Goal: Book appointment/travel/reservation

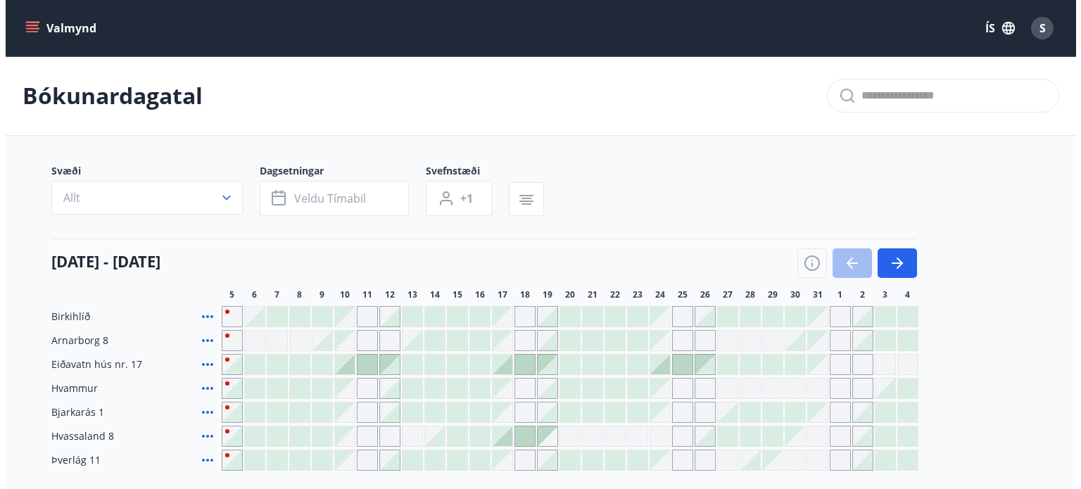
scroll to position [155, 0]
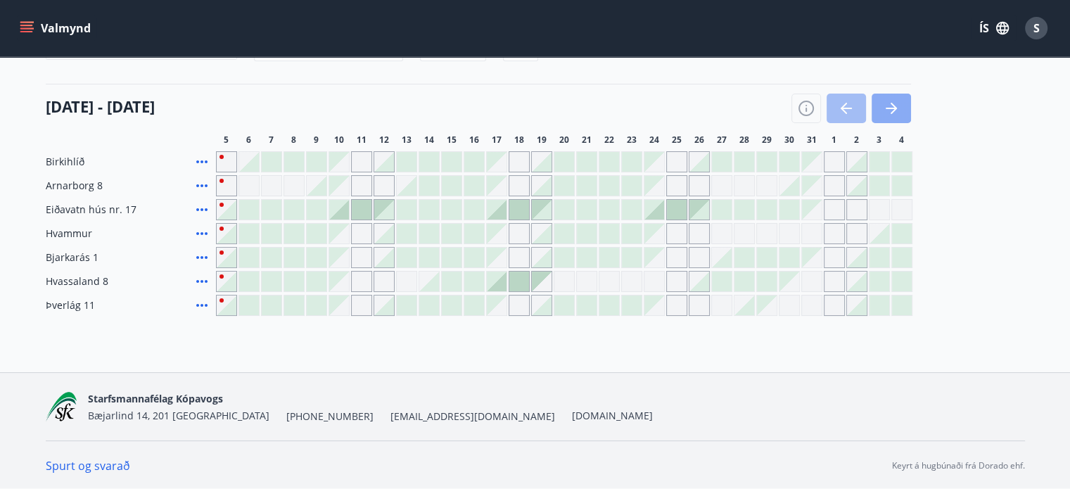
click at [891, 110] on icon "button" at bounding box center [891, 108] width 17 height 17
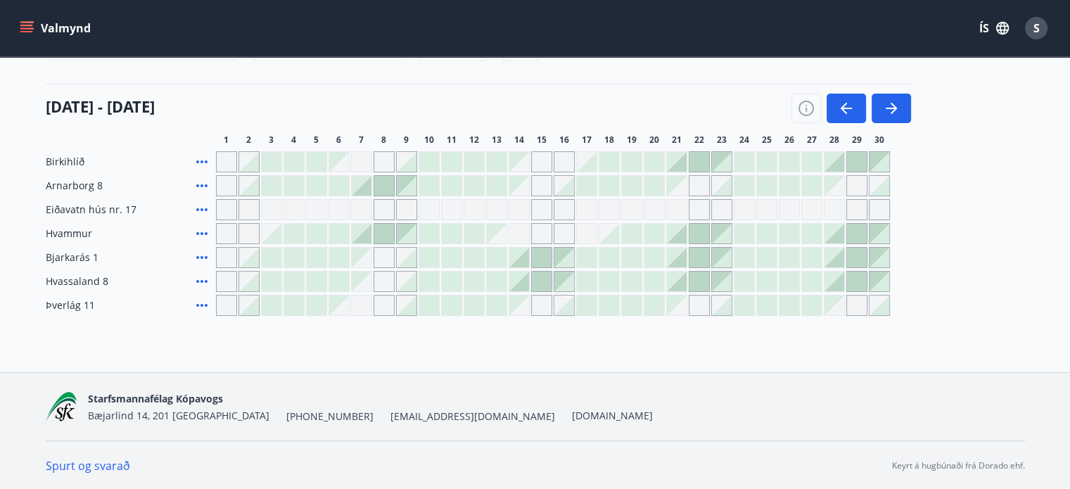
click at [433, 255] on div at bounding box center [429, 258] width 20 height 20
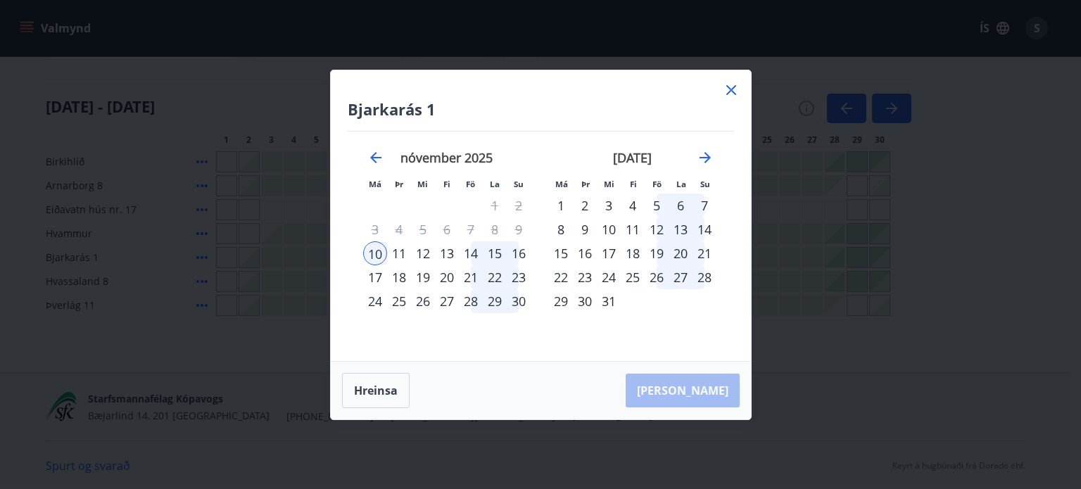
click at [732, 90] on icon at bounding box center [731, 90] width 10 height 10
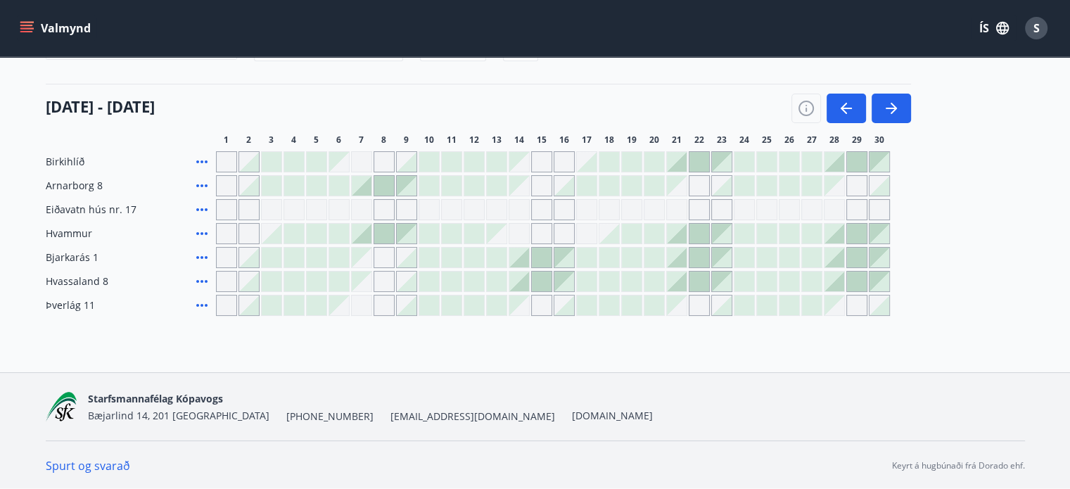
click at [343, 234] on div at bounding box center [339, 234] width 20 height 20
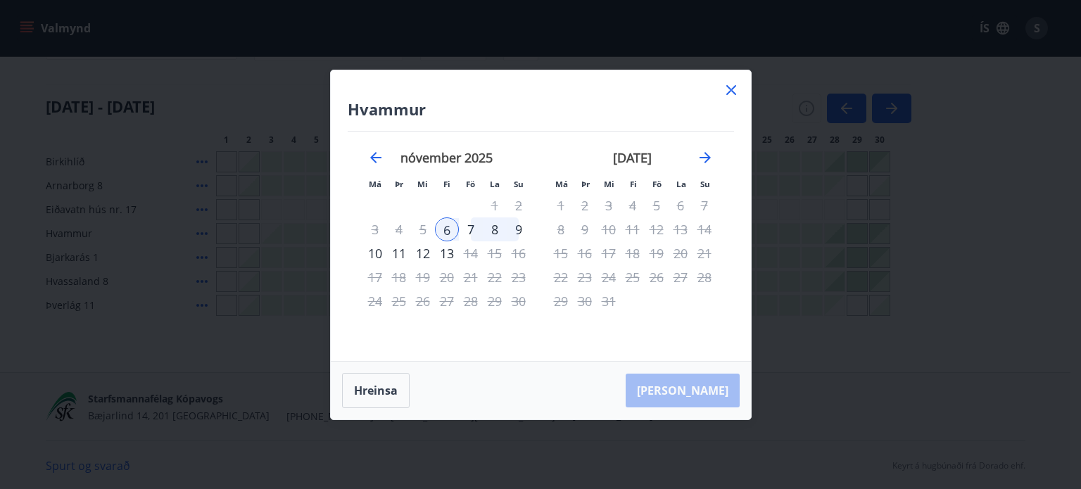
click at [377, 251] on div "10" at bounding box center [375, 253] width 24 height 24
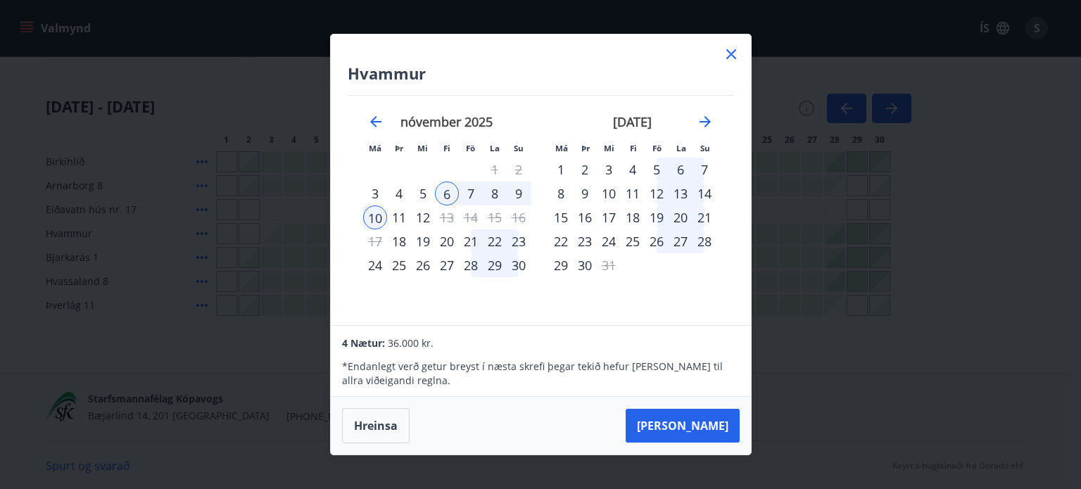
click at [524, 191] on div "9" at bounding box center [519, 194] width 24 height 24
click at [466, 193] on div "7" at bounding box center [471, 194] width 24 height 24
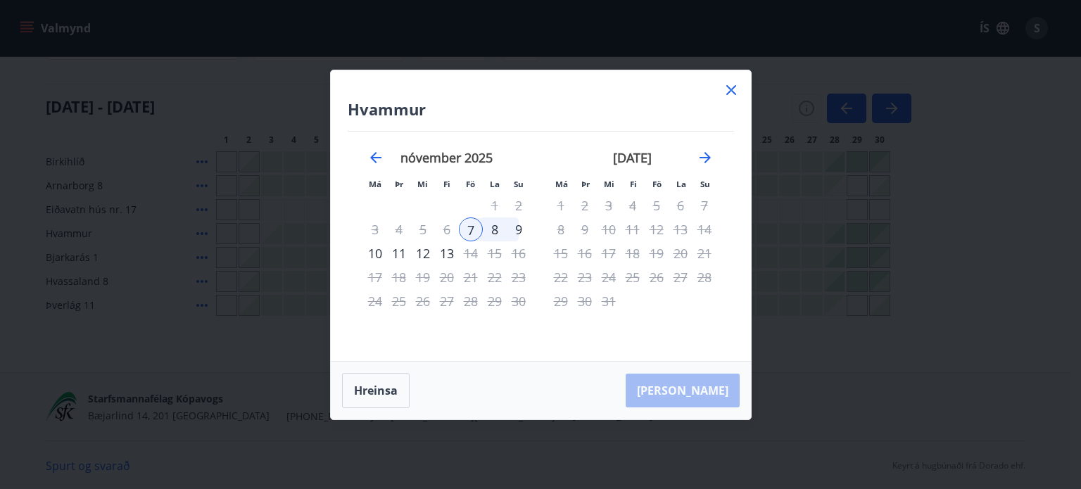
click at [524, 229] on div "9" at bounding box center [519, 229] width 24 height 24
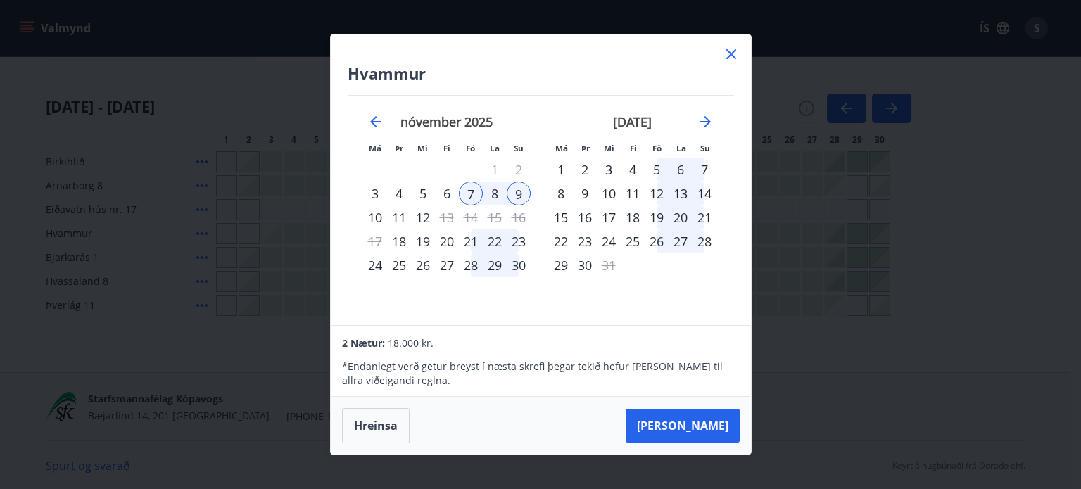
click at [442, 191] on div "6" at bounding box center [447, 194] width 24 height 24
click at [374, 216] on div "10" at bounding box center [375, 218] width 24 height 24
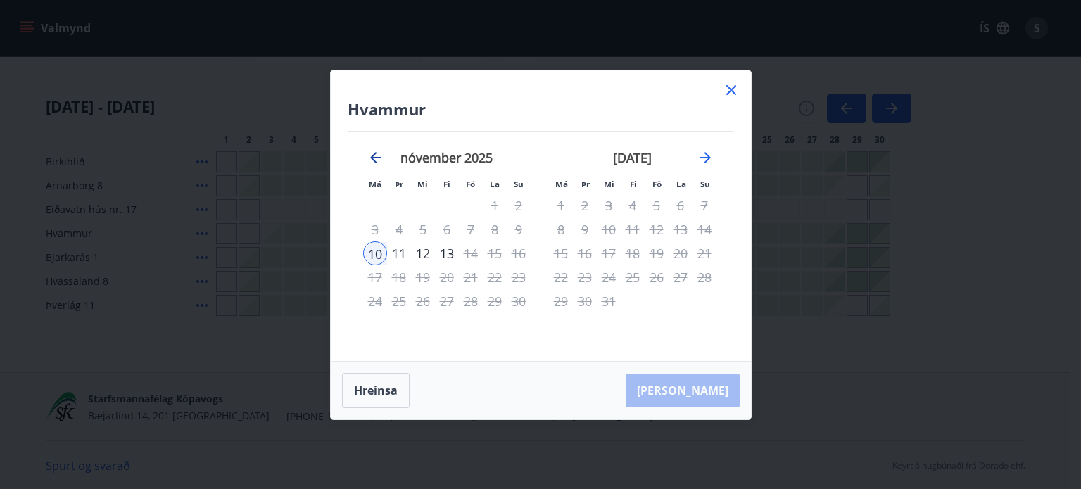
click at [378, 151] on icon "Move backward to switch to the previous month." at bounding box center [375, 157] width 17 height 17
click at [739, 88] on icon at bounding box center [731, 90] width 17 height 17
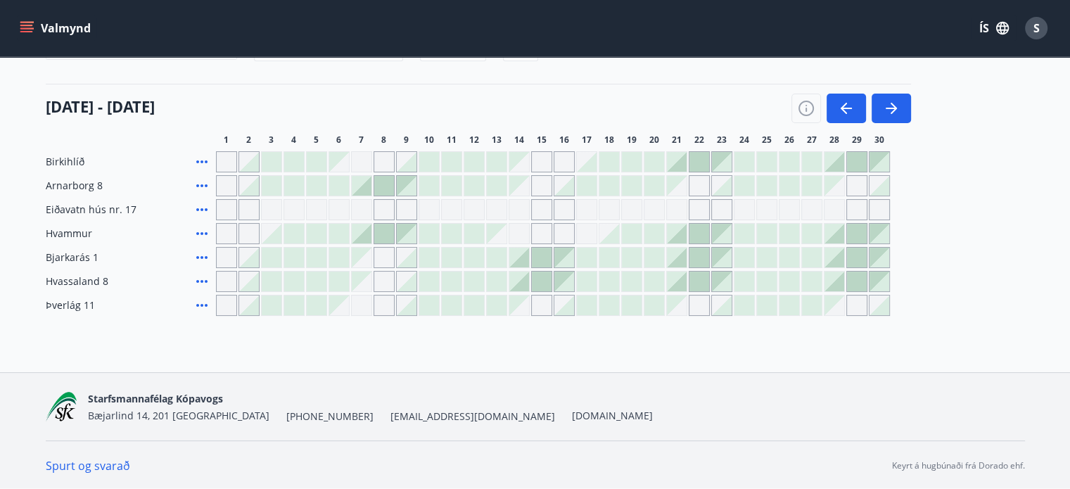
click at [341, 233] on div at bounding box center [339, 234] width 20 height 20
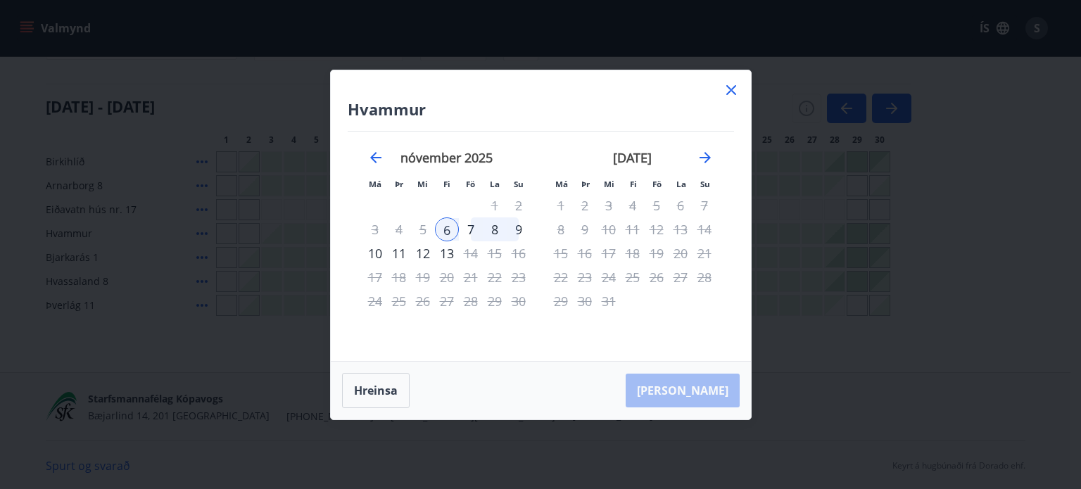
click at [519, 227] on div "9" at bounding box center [519, 229] width 24 height 24
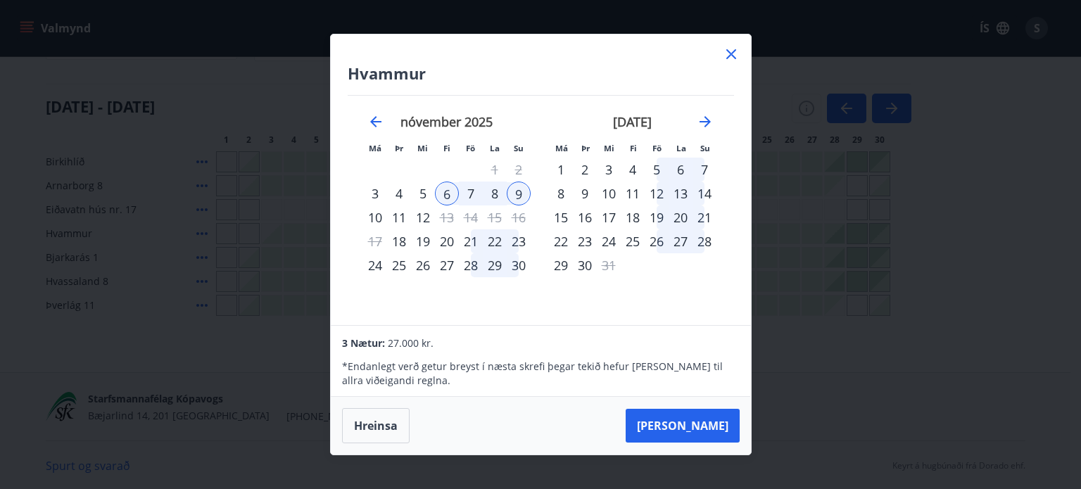
click at [732, 50] on icon at bounding box center [731, 54] width 17 height 17
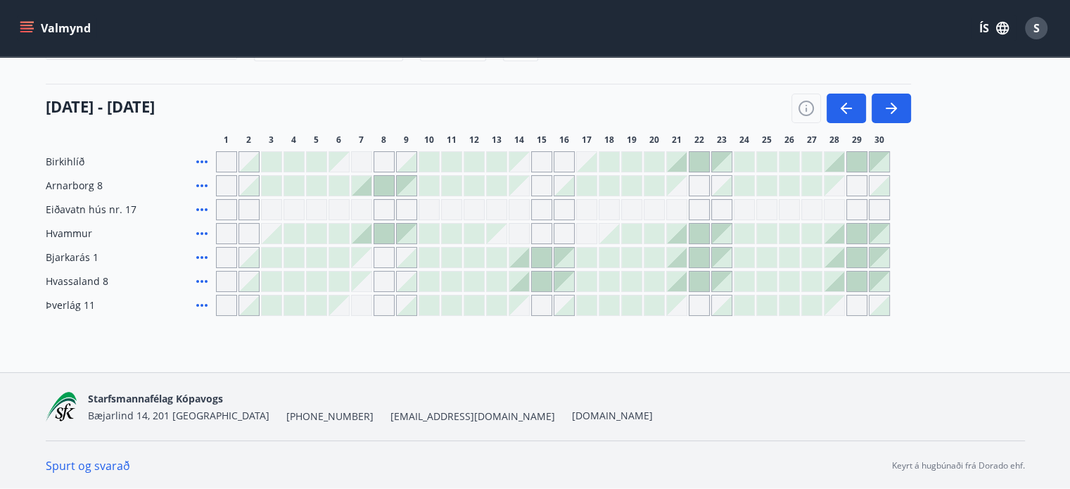
click at [518, 258] on div at bounding box center [520, 258] width 20 height 20
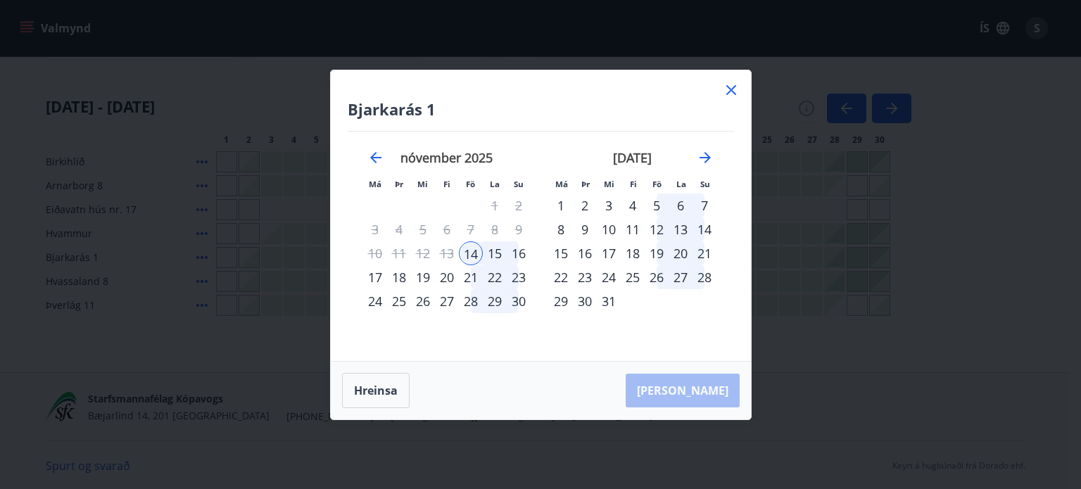
click at [524, 251] on div "16" at bounding box center [519, 253] width 24 height 24
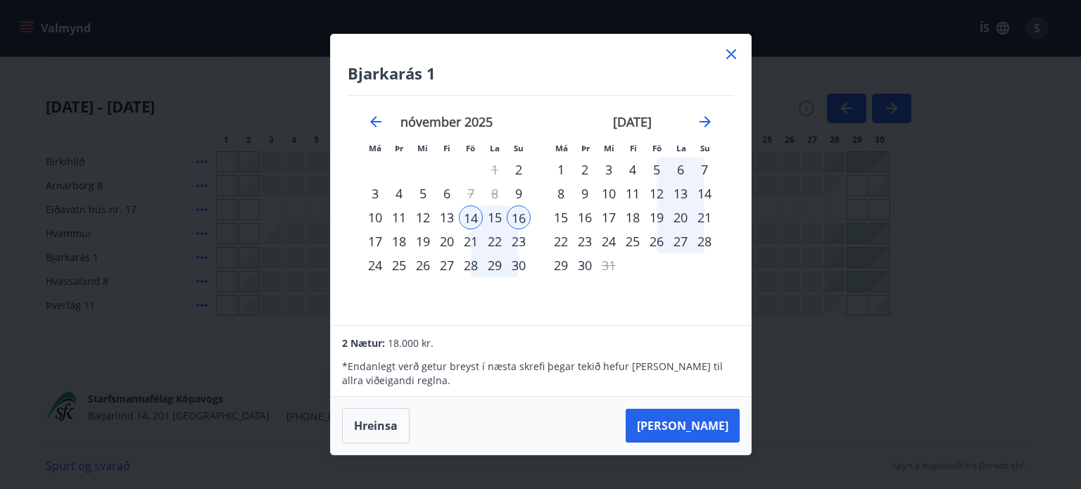
click at [729, 56] on icon at bounding box center [731, 54] width 10 height 10
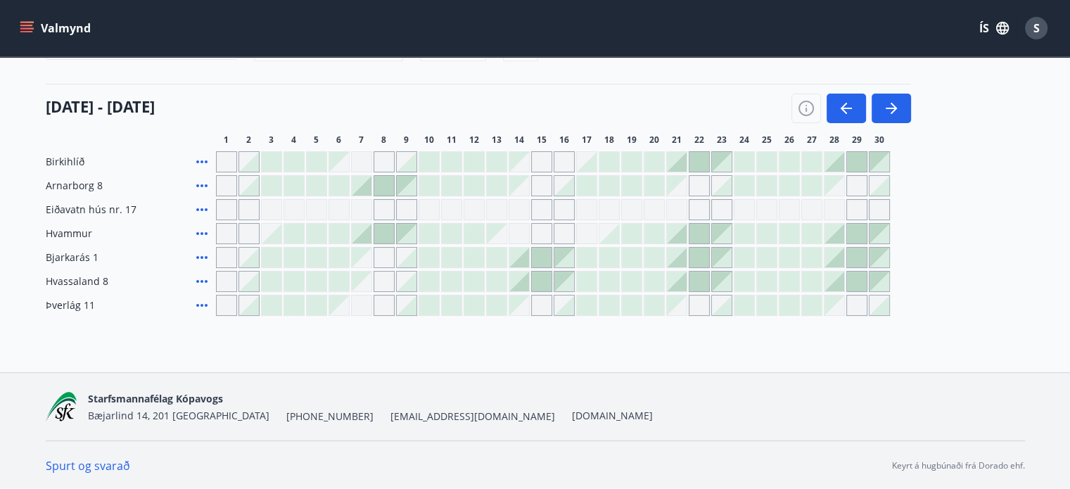
click at [500, 260] on div at bounding box center [497, 258] width 20 height 20
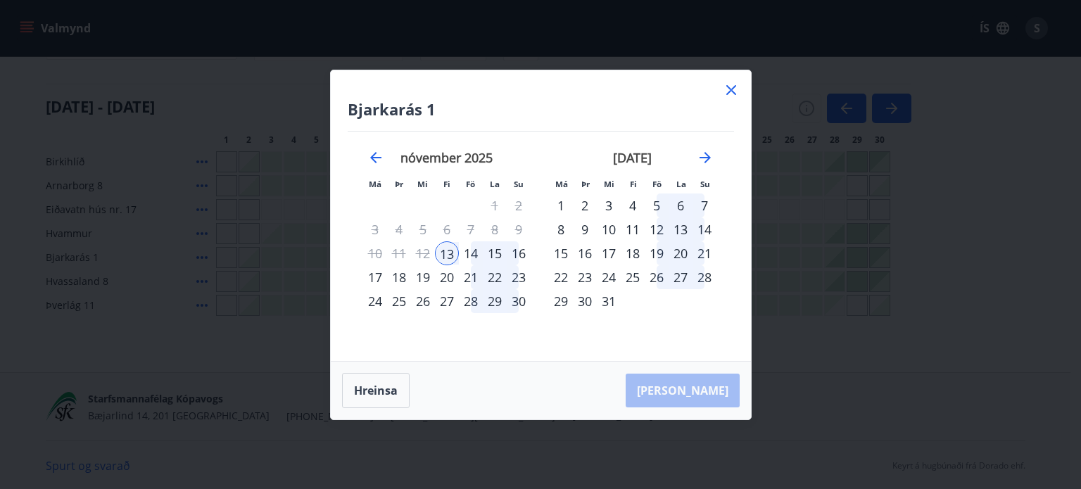
click at [372, 277] on div "17" at bounding box center [375, 277] width 24 height 24
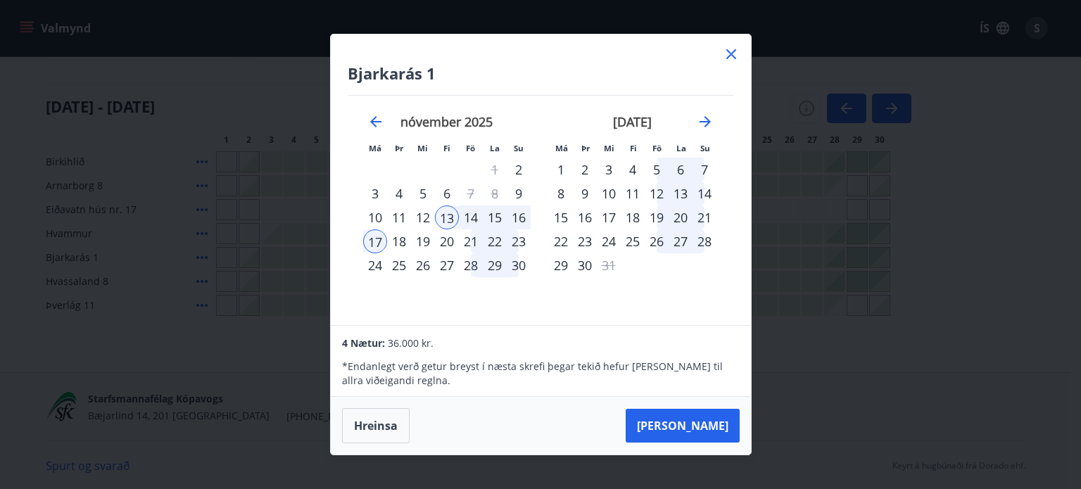
click at [730, 51] on icon at bounding box center [731, 54] width 17 height 17
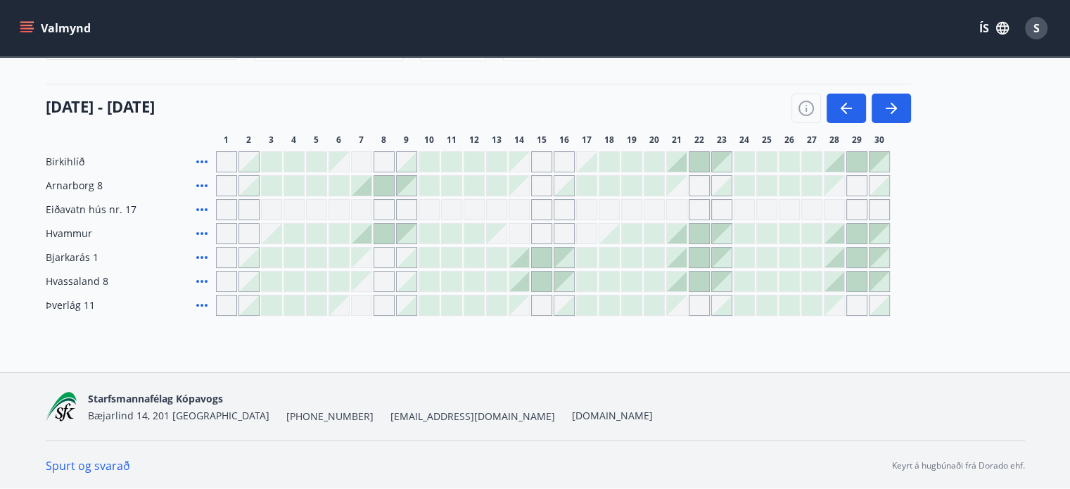
click at [673, 162] on div at bounding box center [677, 162] width 20 height 20
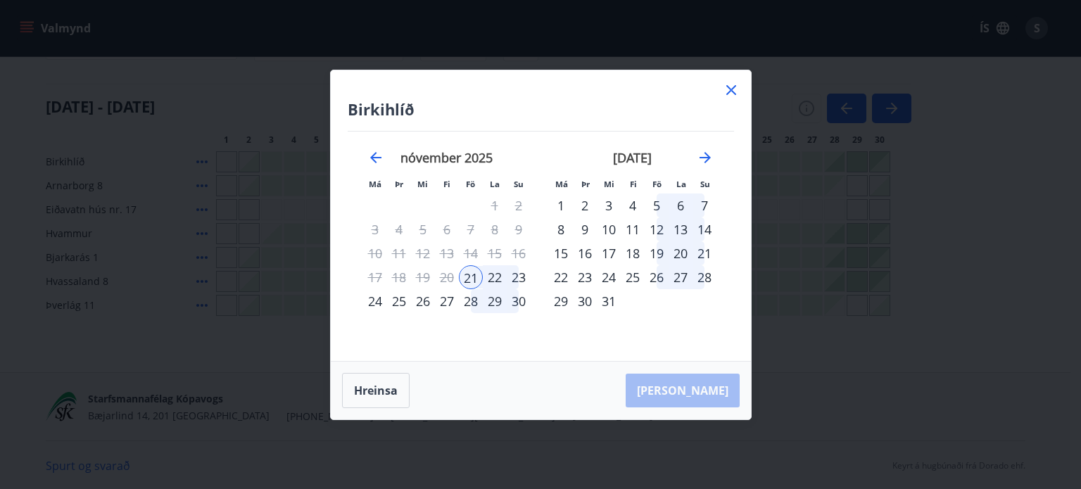
click at [514, 278] on div "23" at bounding box center [519, 277] width 24 height 24
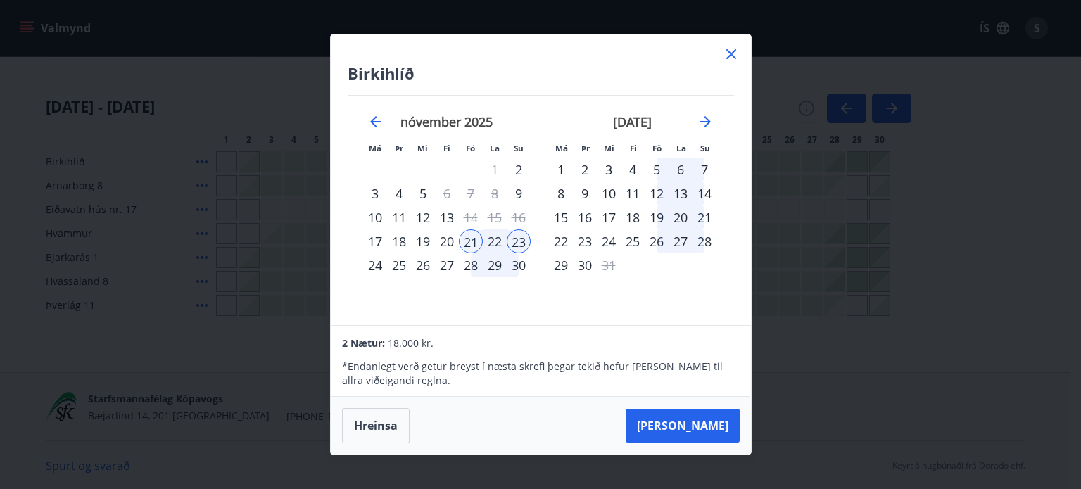
click at [730, 46] on icon at bounding box center [731, 54] width 17 height 17
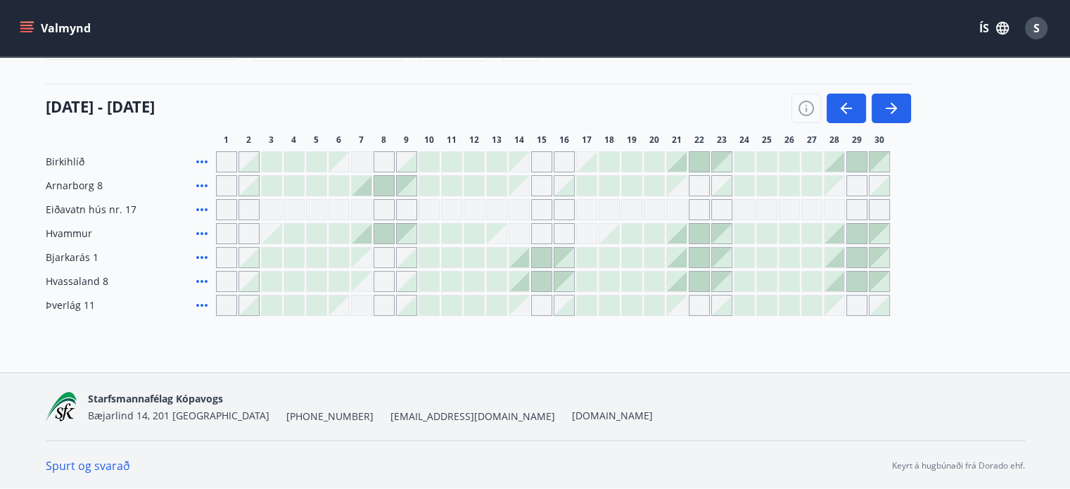
click at [678, 276] on div at bounding box center [677, 282] width 20 height 20
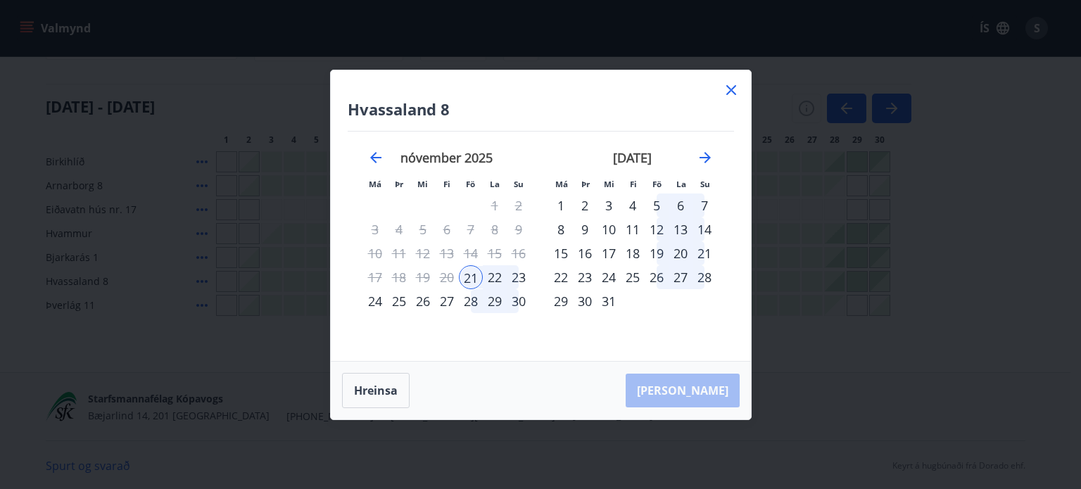
click at [518, 277] on div "23" at bounding box center [519, 277] width 24 height 24
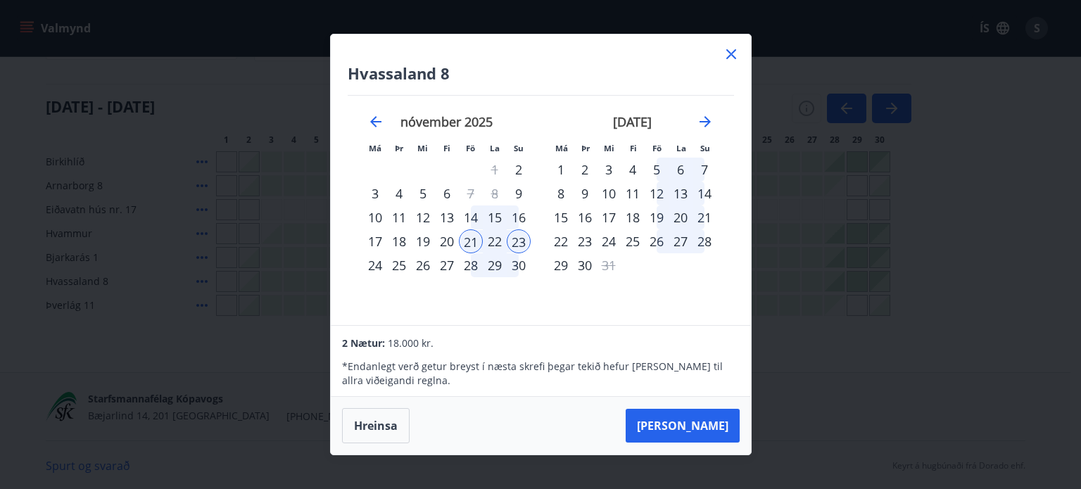
click at [726, 55] on icon at bounding box center [731, 54] width 17 height 17
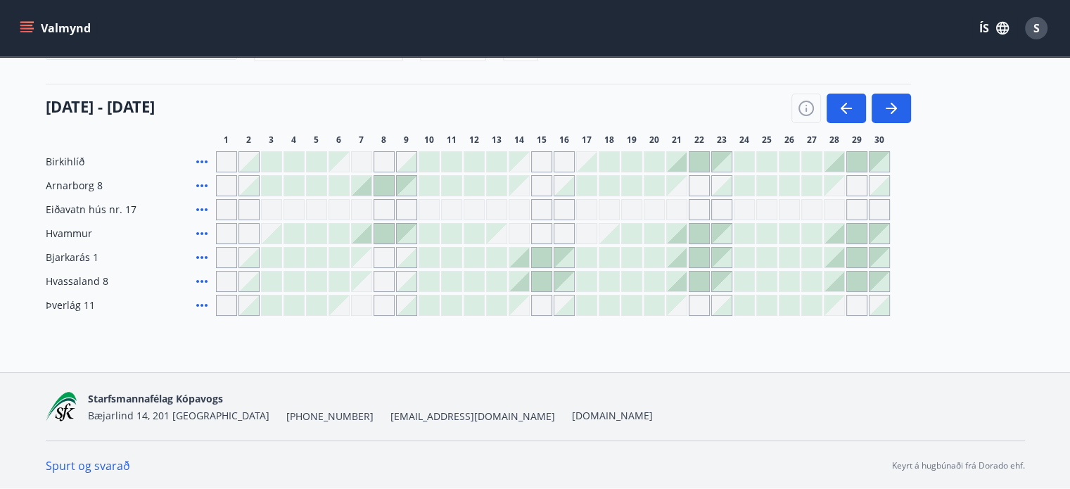
click at [198, 236] on icon at bounding box center [202, 233] width 17 height 17
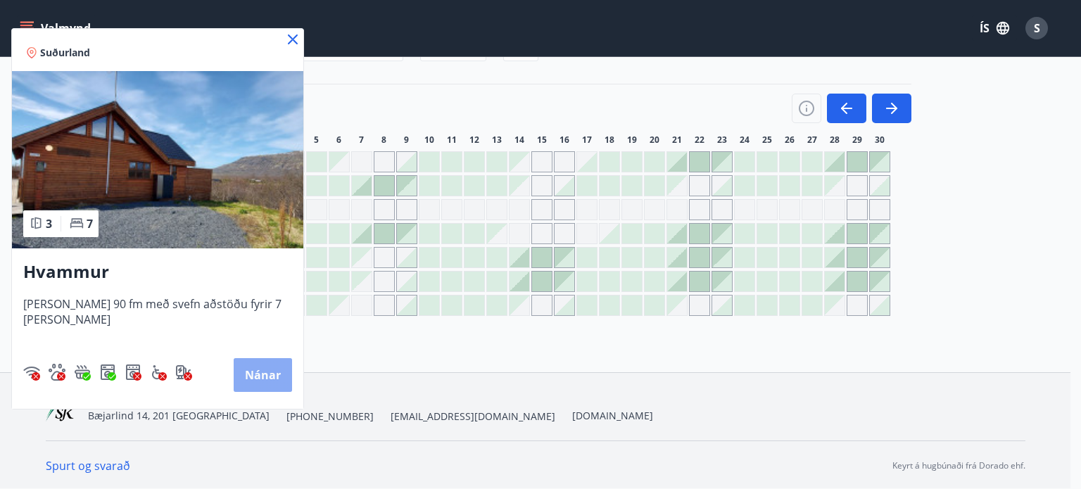
click at [263, 379] on button "Nánar" at bounding box center [263, 375] width 58 height 34
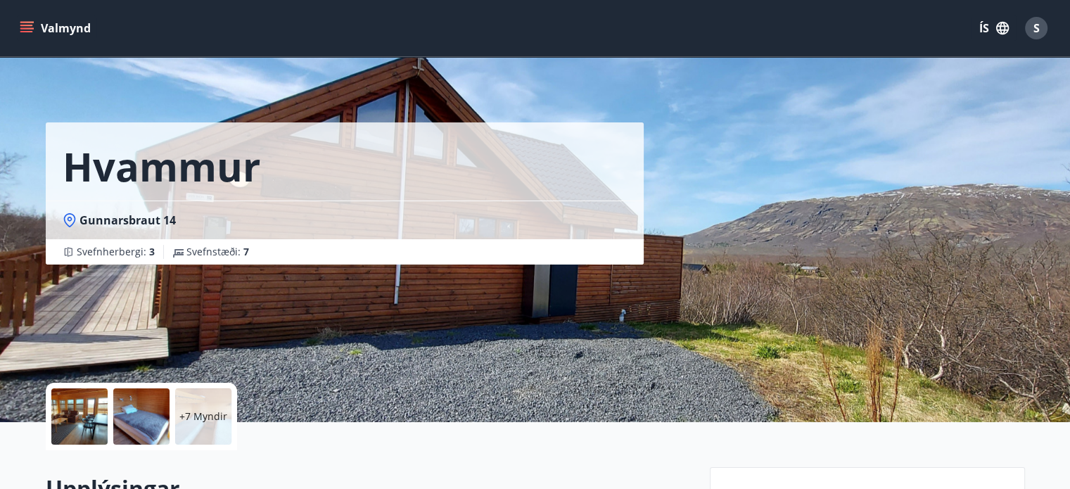
click at [125, 419] on div at bounding box center [141, 417] width 56 height 56
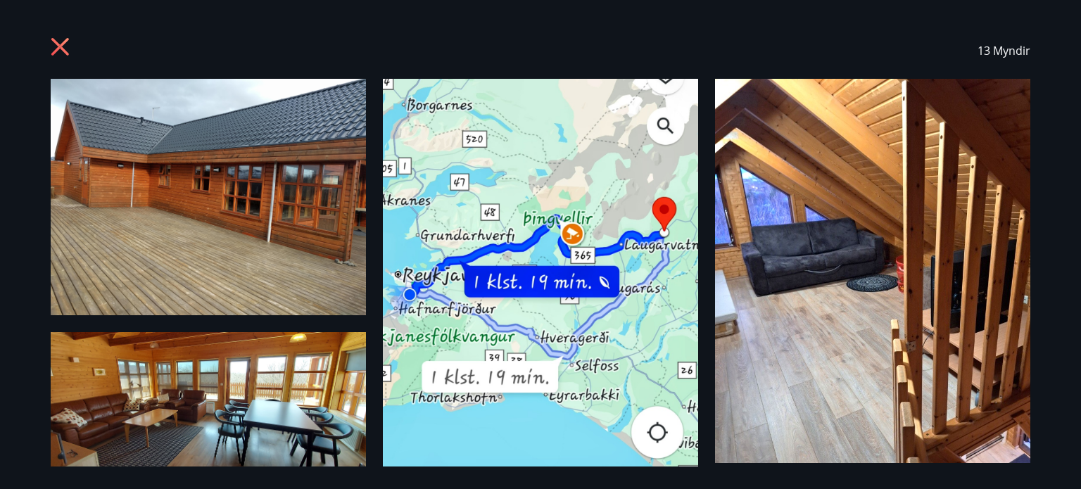
click at [66, 51] on icon at bounding box center [62, 48] width 23 height 23
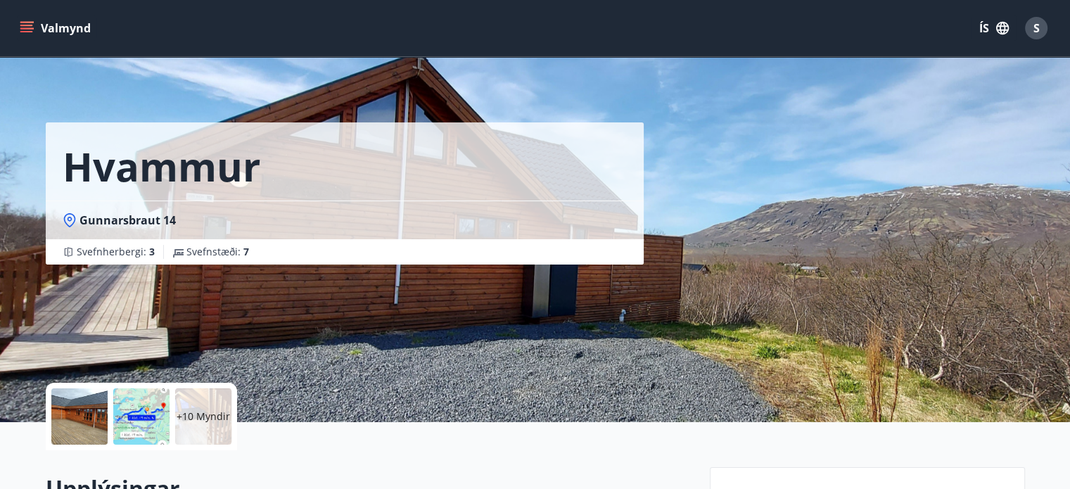
click at [24, 21] on icon "menu" at bounding box center [27, 28] width 14 height 14
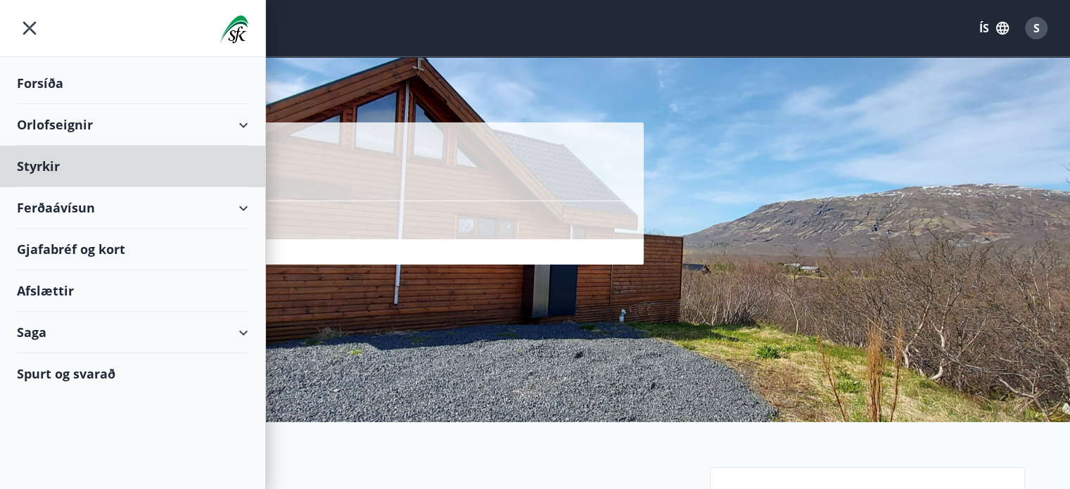
click at [39, 87] on div "Forsíða" at bounding box center [133, 84] width 232 height 42
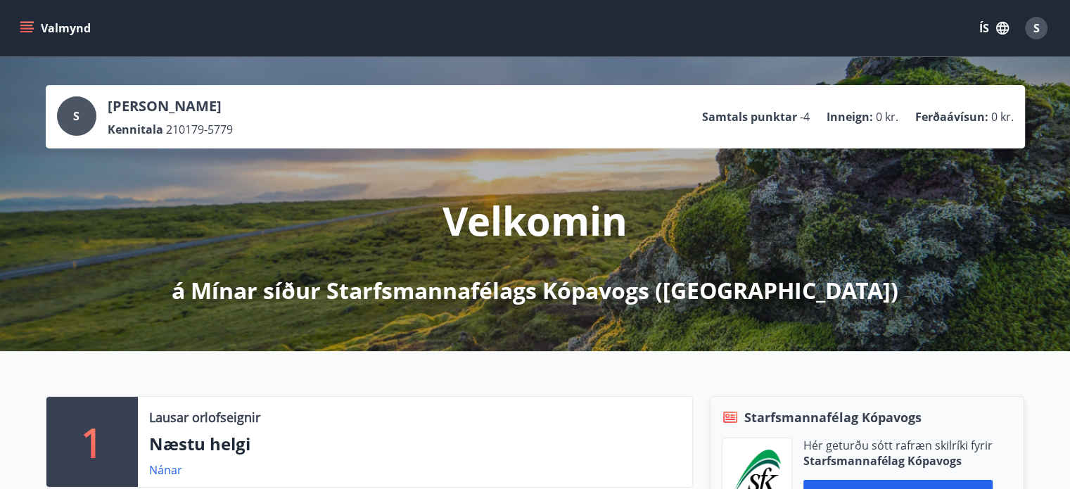
click at [45, 16] on button "Valmynd" at bounding box center [57, 27] width 80 height 25
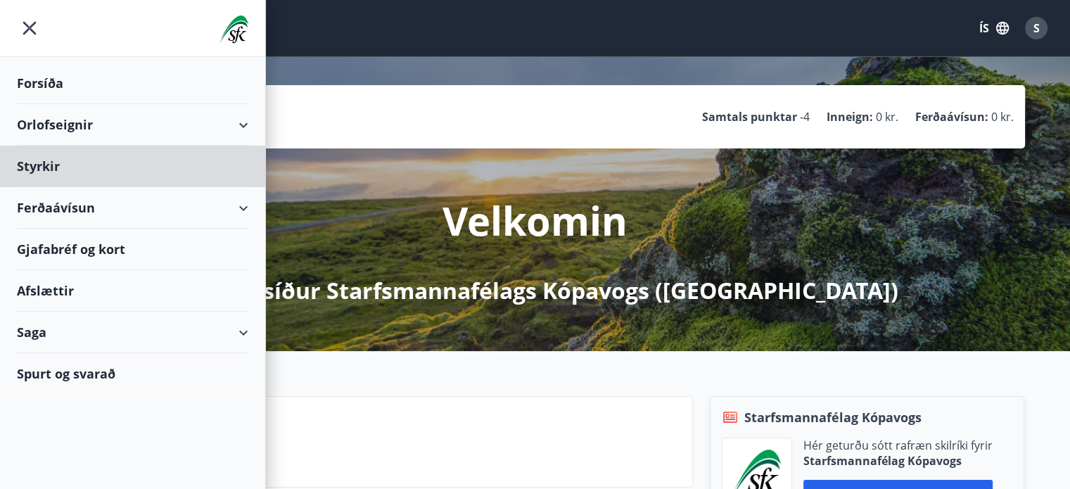
click at [35, 81] on div "Forsíða" at bounding box center [133, 84] width 232 height 42
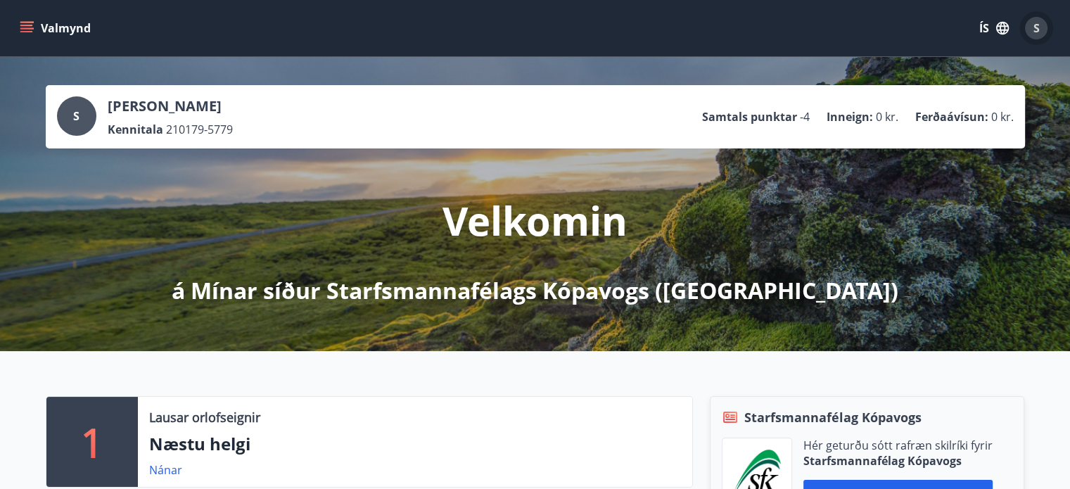
click at [1039, 29] on span "S" at bounding box center [1037, 27] width 6 height 15
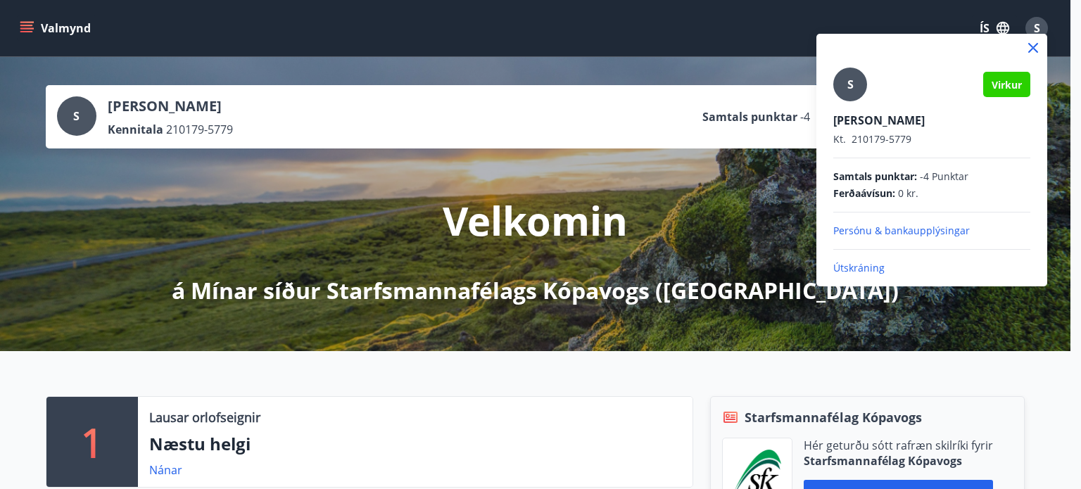
click at [681, 222] on div at bounding box center [540, 244] width 1081 height 489
